Goal: Information Seeking & Learning: Learn about a topic

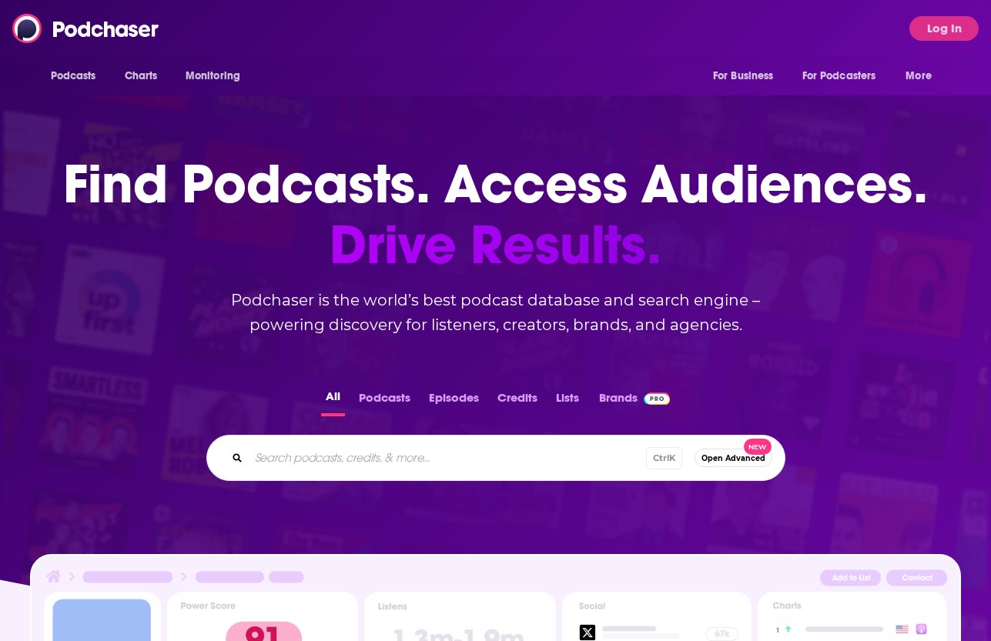
click at [397, 15] on div "Podcasts Charts Monitoring For Business For Podcasters More Log In" at bounding box center [495, 28] width 991 height 57
click at [398, 460] on input "Search podcasts, credits, & more..." at bounding box center [447, 458] width 397 height 25
type input "work [PERSON_NAME]"
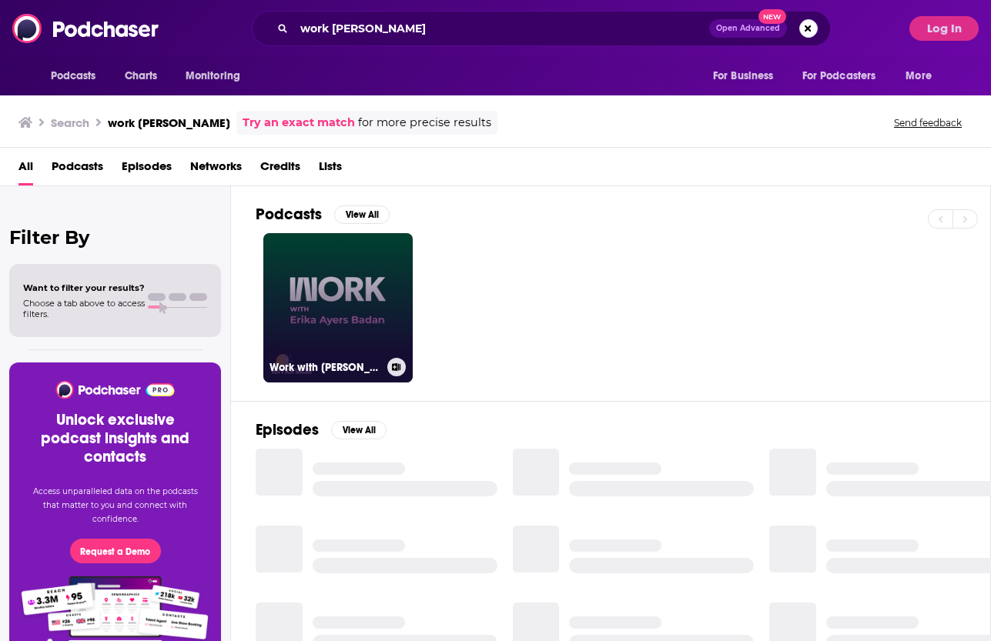
click at [343, 303] on link "Work with [PERSON_NAME]" at bounding box center [337, 307] width 149 height 149
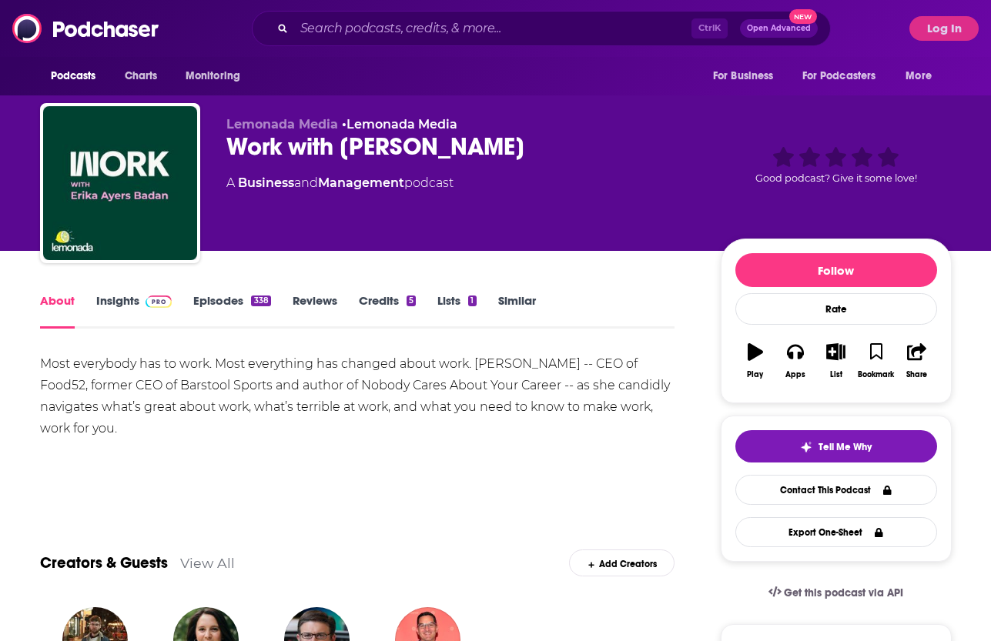
click at [159, 302] on img at bounding box center [158, 302] width 27 height 12
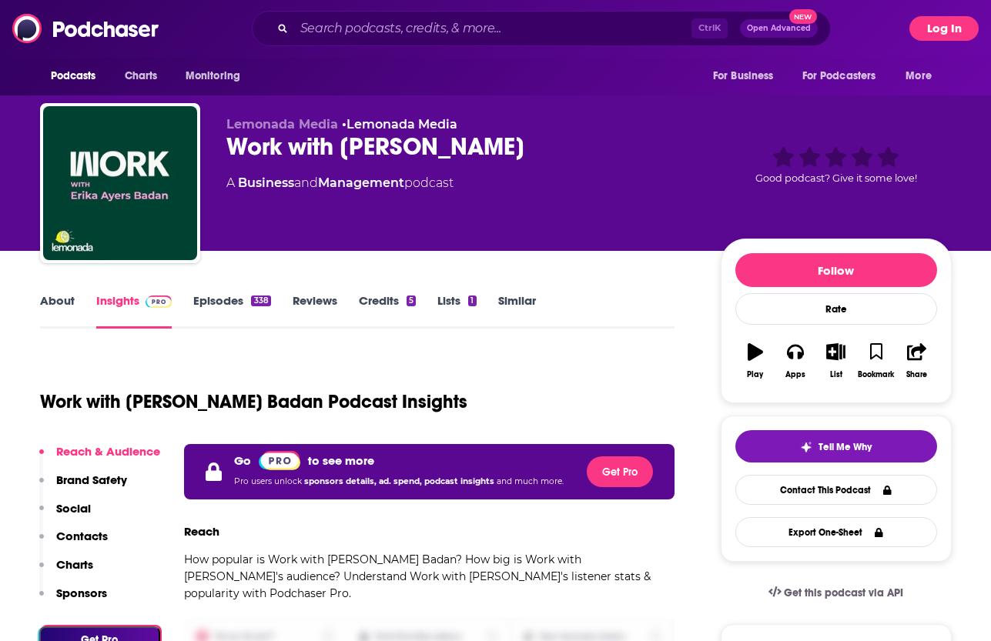
click at [930, 28] on button "Log In" at bounding box center [943, 28] width 69 height 25
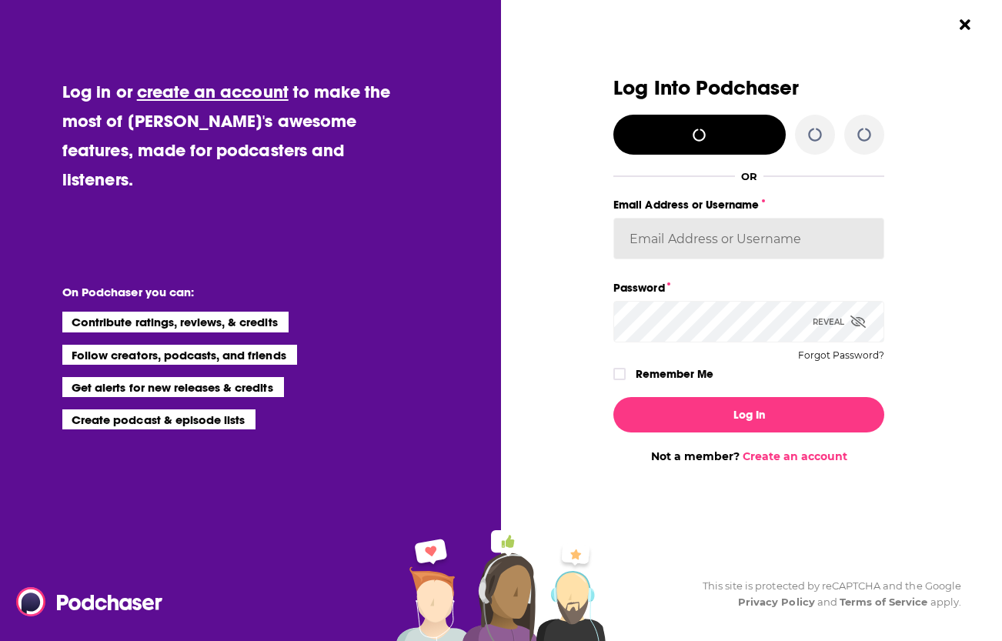
type input "[EMAIL_ADDRESS][DOMAIN_NAME]"
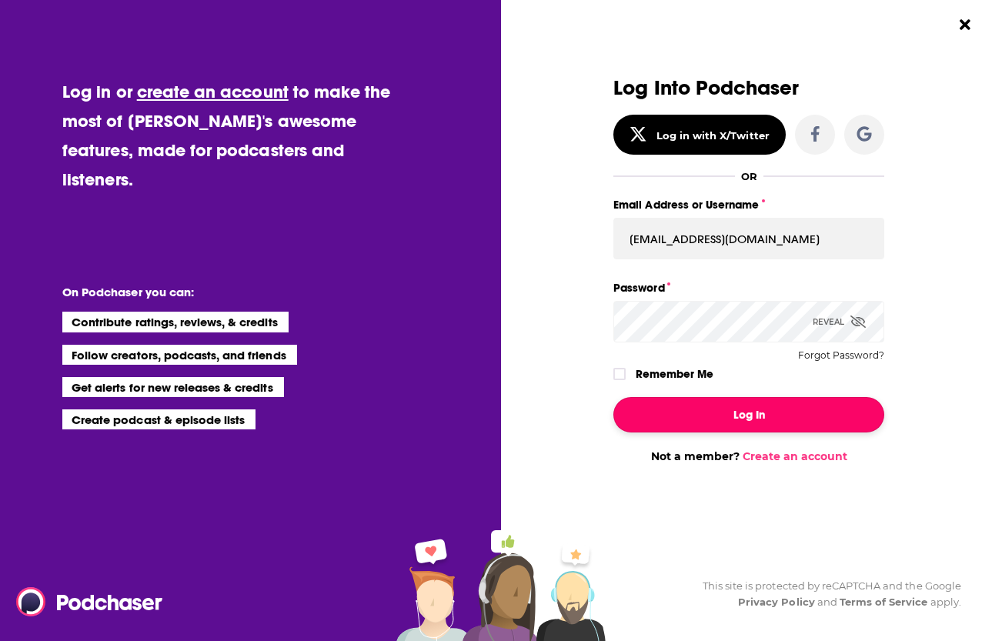
click at [725, 429] on button "Log In" at bounding box center [749, 414] width 271 height 35
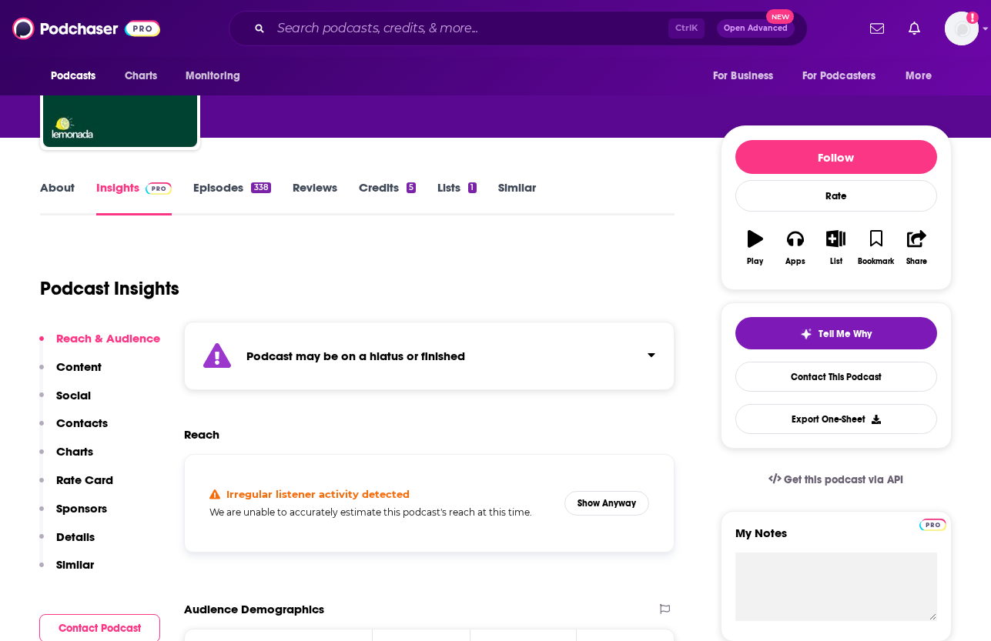
scroll to position [115, 0]
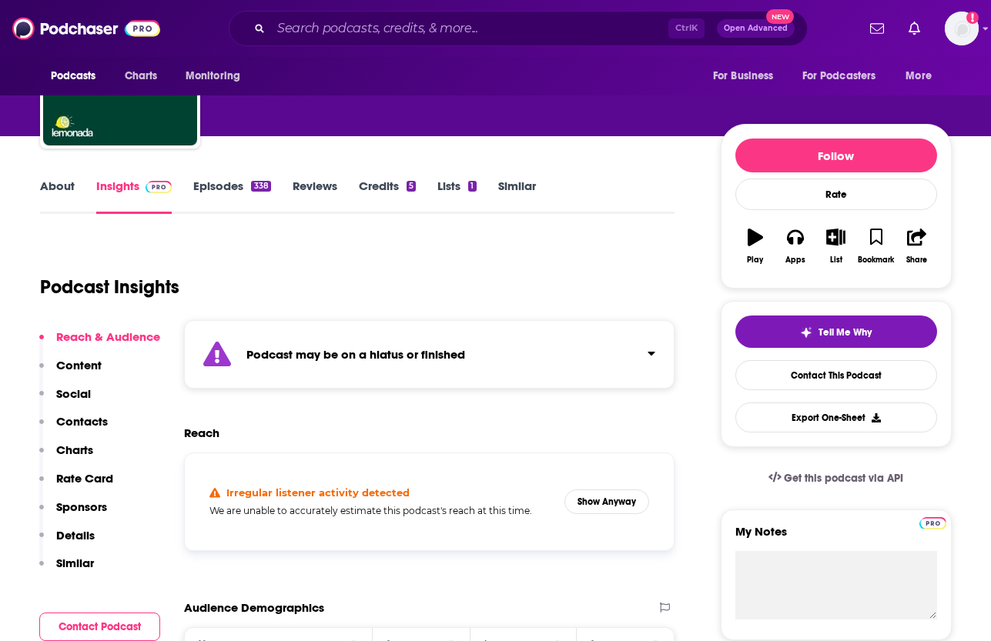
click at [349, 380] on div "Podcast may be on a hiatus or finished" at bounding box center [429, 354] width 491 height 69
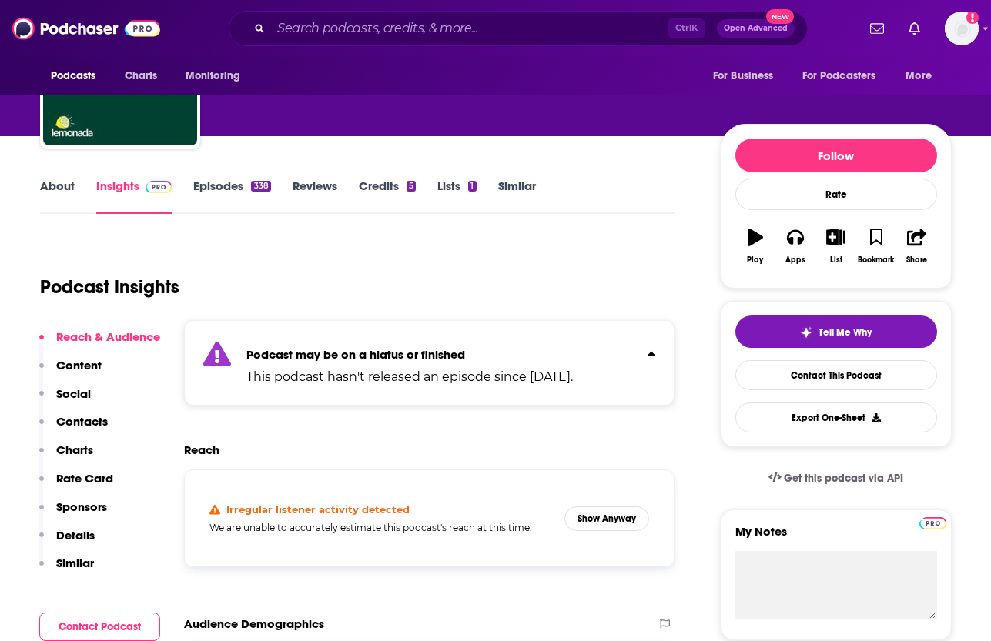
click at [319, 376] on p "This podcast hasn't released an episode since [DATE]." at bounding box center [409, 377] width 326 height 18
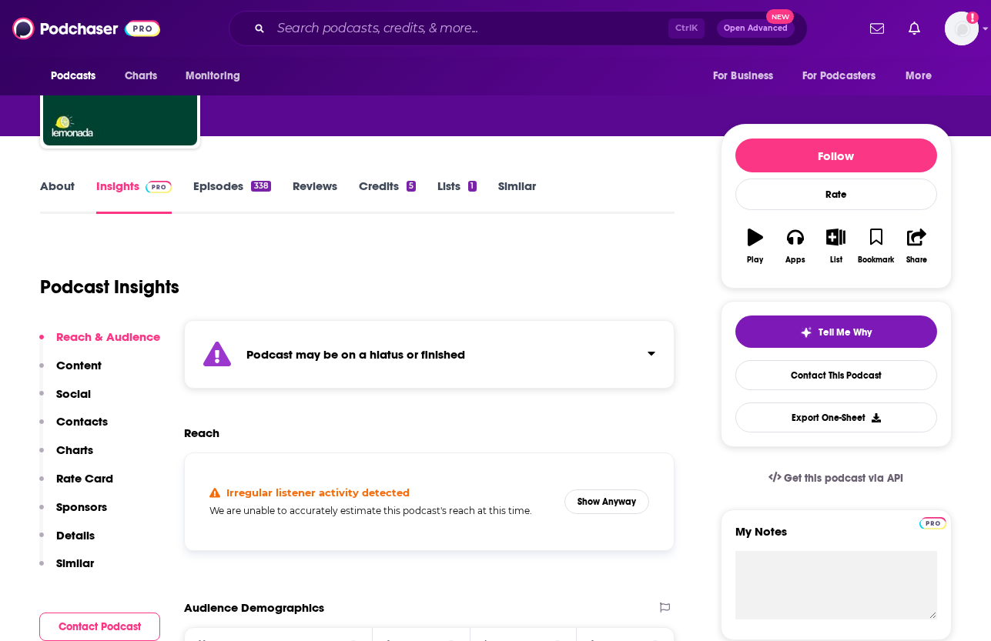
click at [217, 186] on link "Episodes 338" at bounding box center [231, 196] width 77 height 35
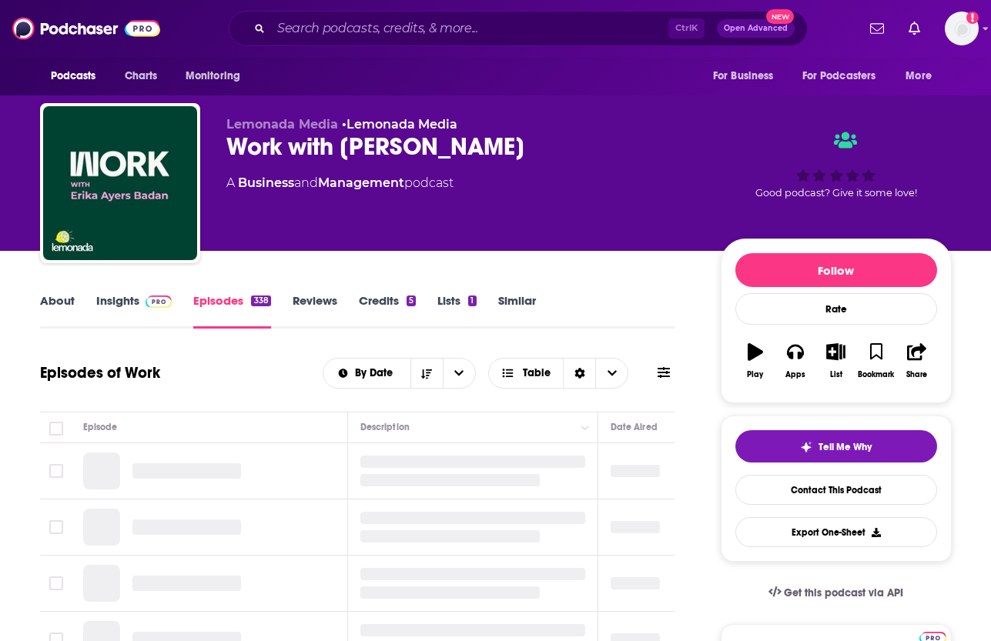
click at [119, 305] on link "Insights" at bounding box center [134, 310] width 76 height 35
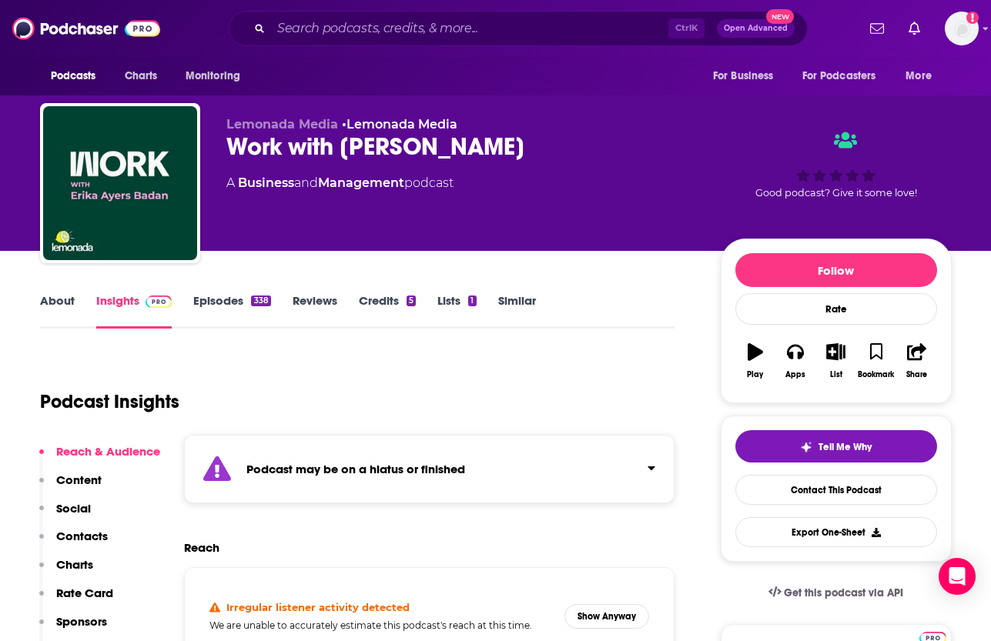
click at [62, 300] on link "About" at bounding box center [57, 310] width 35 height 35
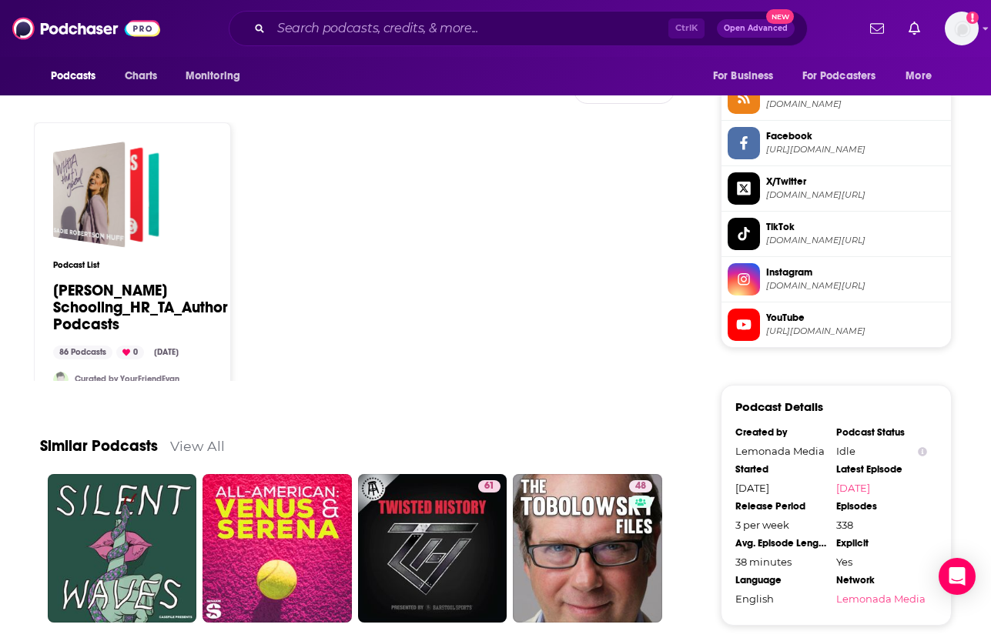
scroll to position [1278, 0]
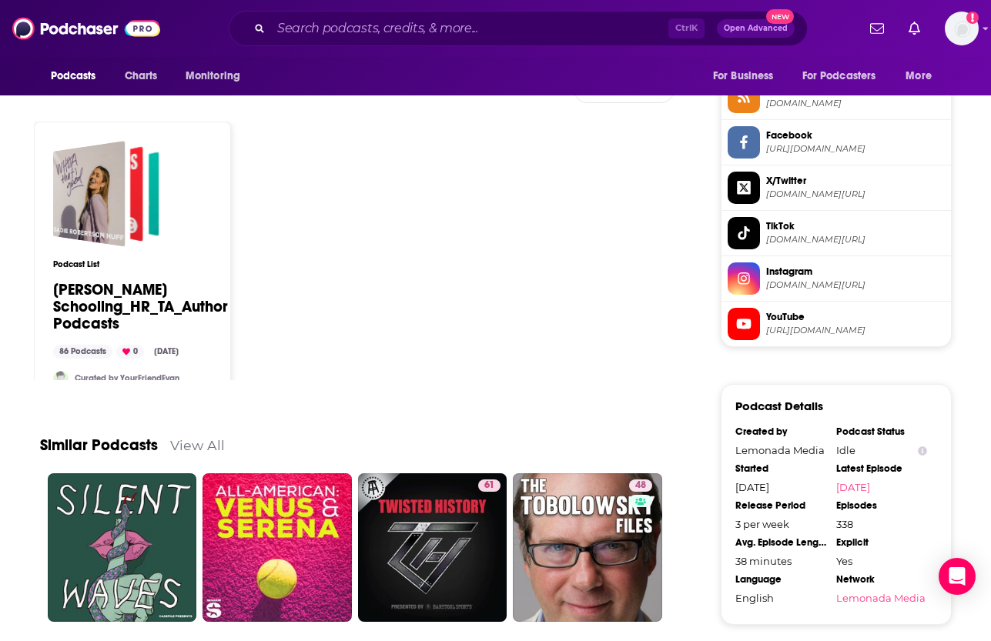
click at [282, 242] on div "Podcast List [PERSON_NAME] Schooling_HR_TA_Author Podcasts 86 Podcasts 0 [DATE]…" at bounding box center [357, 251] width 647 height 259
click at [367, 333] on div "Podcast List [PERSON_NAME] Schooling_HR_TA_Author Podcasts 86 Podcasts 0 [DATE]…" at bounding box center [357, 251] width 647 height 259
click at [417, 143] on div "Podcast List [PERSON_NAME] Schooling_HR_TA_Author Podcasts 86 Podcasts 0 [DATE]…" at bounding box center [357, 251] width 647 height 259
